Goal: Task Accomplishment & Management: Use online tool/utility

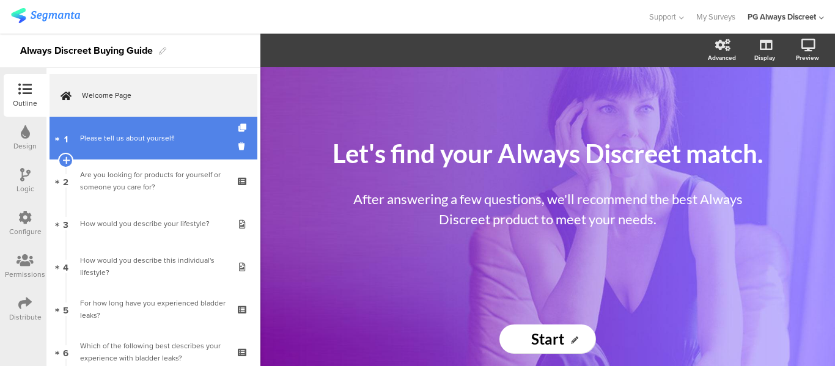
click at [131, 128] on link "1 Please tell us about yourself!" at bounding box center [154, 138] width 208 height 43
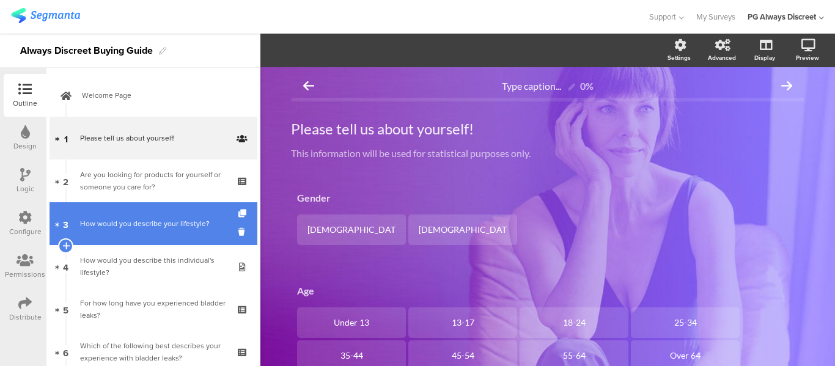
click at [125, 205] on link "3 How would you describe your lifestyle?" at bounding box center [154, 223] width 208 height 43
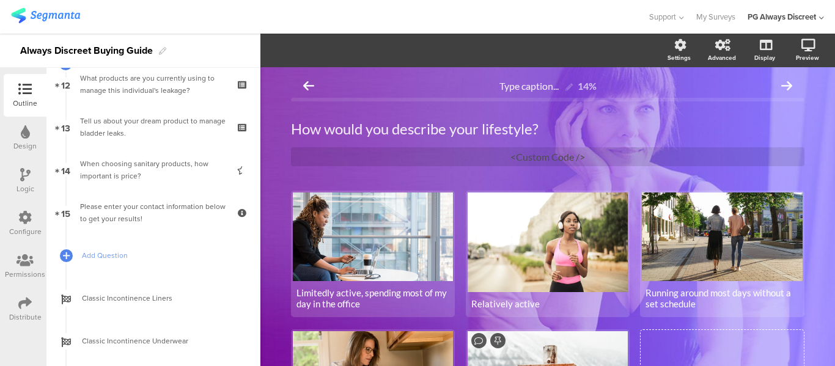
scroll to position [365, 0]
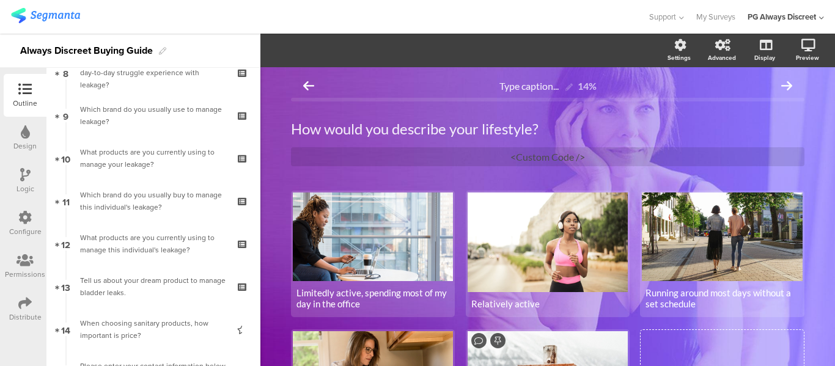
click at [27, 143] on div "Design" at bounding box center [24, 146] width 23 height 11
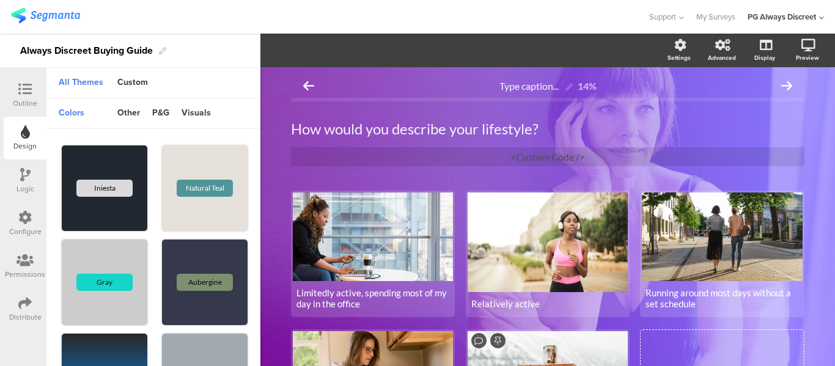
click at [13, 194] on div "Logic" at bounding box center [25, 181] width 43 height 43
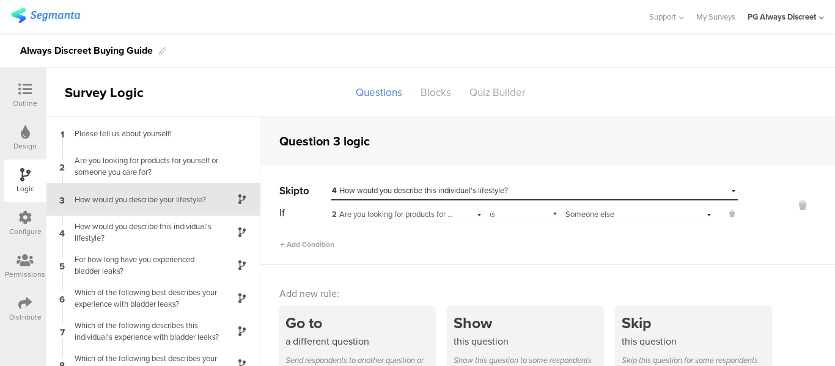
click at [17, 224] on div "Configure" at bounding box center [25, 223] width 43 height 43
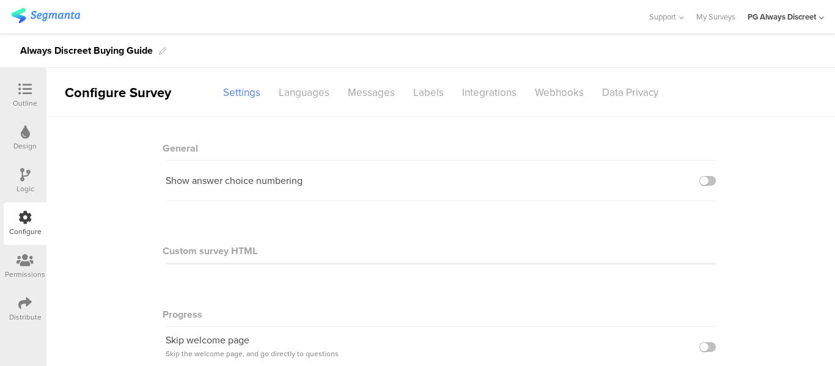
click at [17, 253] on div "Permissions" at bounding box center [25, 266] width 43 height 43
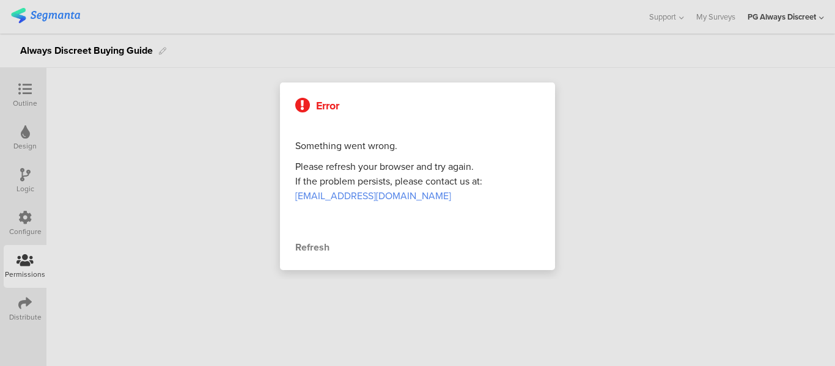
click at [32, 306] on div at bounding box center [417, 183] width 835 height 366
click at [224, 202] on div at bounding box center [417, 183] width 835 height 366
click at [11, 92] on div at bounding box center [417, 183] width 835 height 366
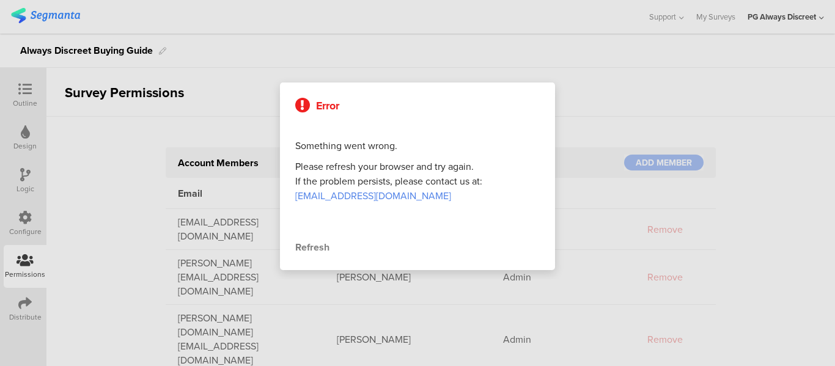
click at [329, 250] on div "Refresh" at bounding box center [417, 247] width 245 height 15
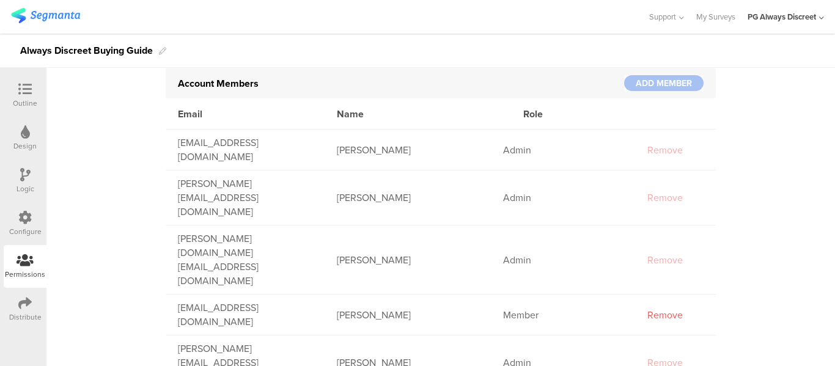
scroll to position [81, 0]
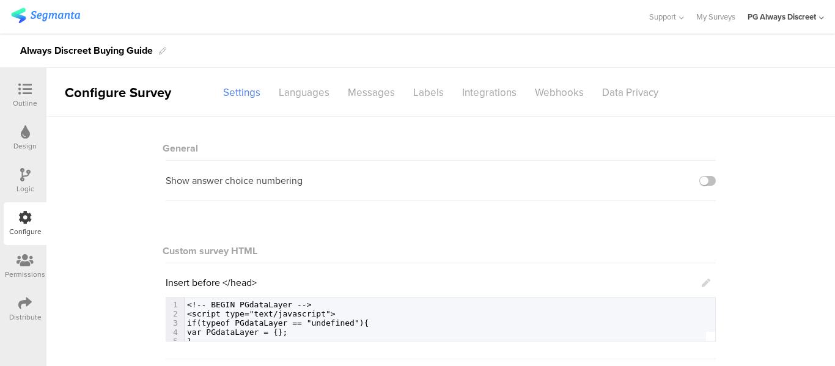
click at [24, 143] on div "Design" at bounding box center [24, 146] width 23 height 11
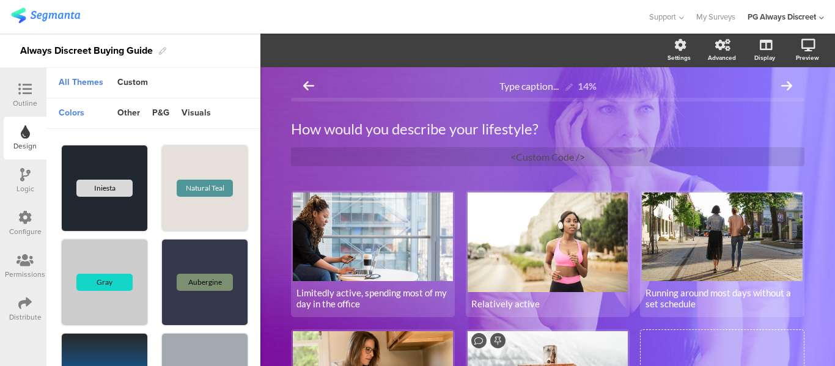
click at [34, 106] on div "Outline" at bounding box center [25, 103] width 24 height 11
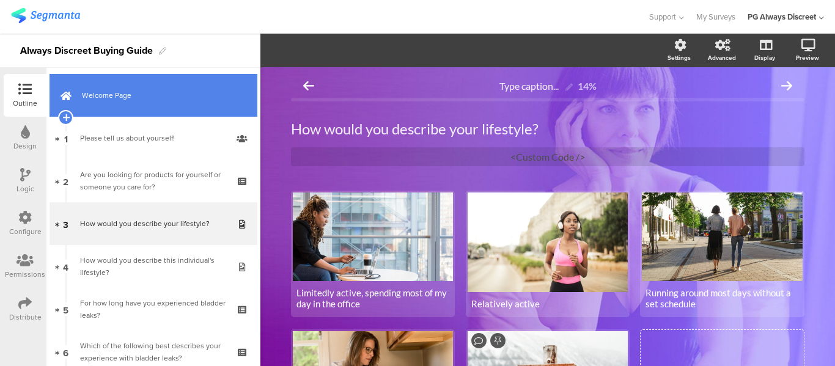
click at [126, 106] on link "Welcome Page" at bounding box center [154, 95] width 208 height 43
